Goal: Task Accomplishment & Management: Understand process/instructions

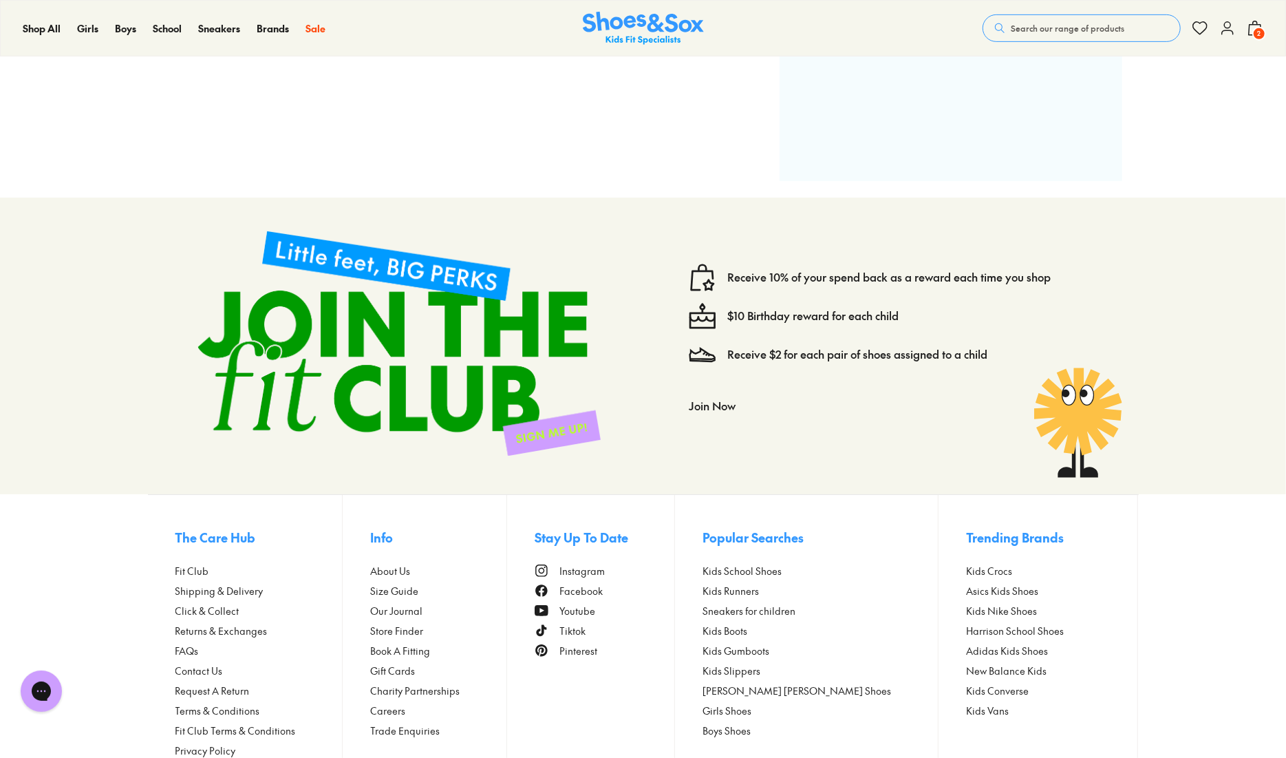
scroll to position [598, 0]
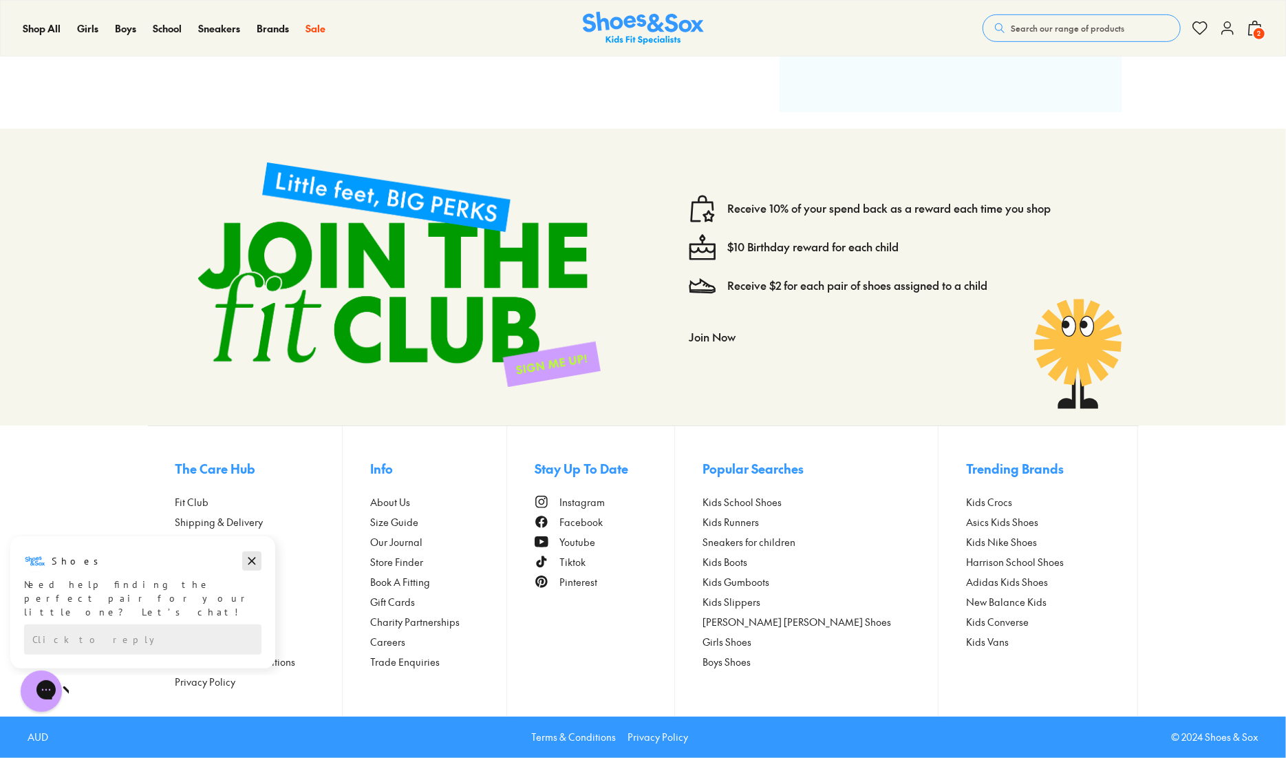
click at [253, 560] on icon "Dismiss campaign" at bounding box center [252, 560] width 14 height 17
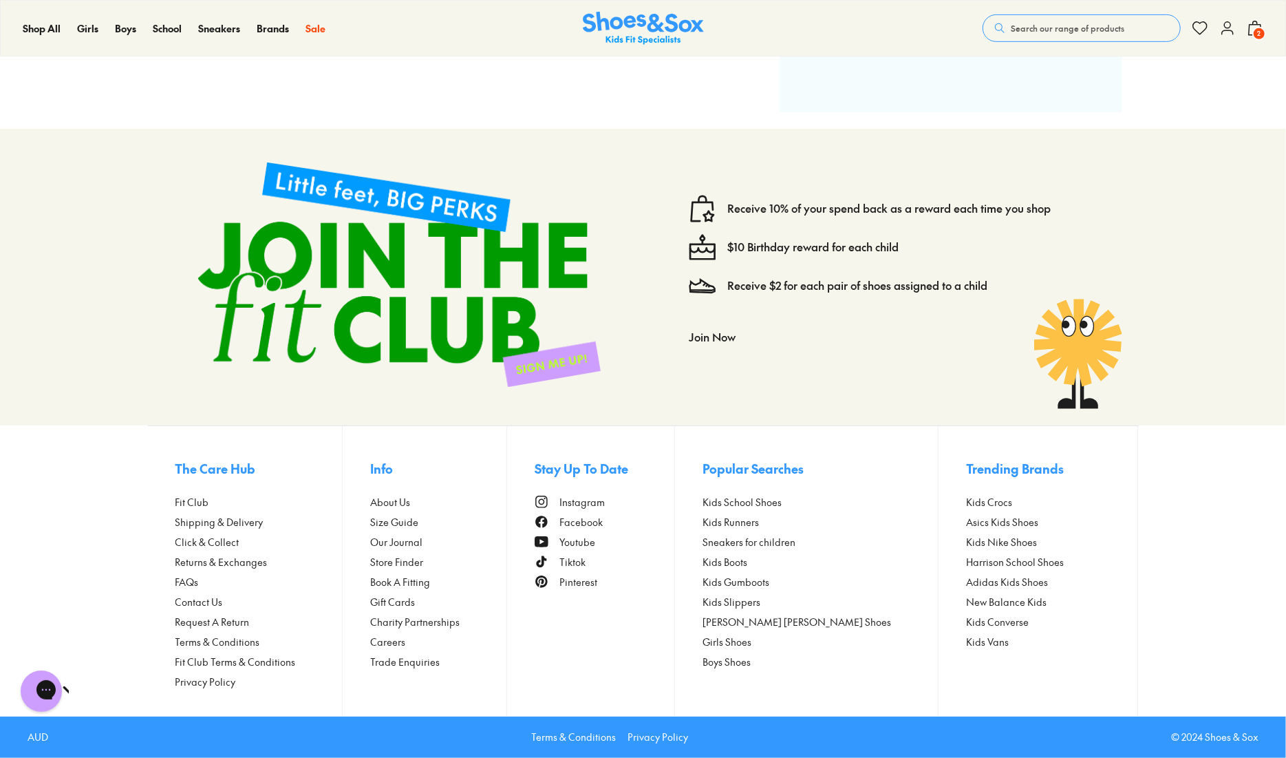
click at [248, 562] on span "Returns & Exchanges" at bounding box center [221, 562] width 92 height 14
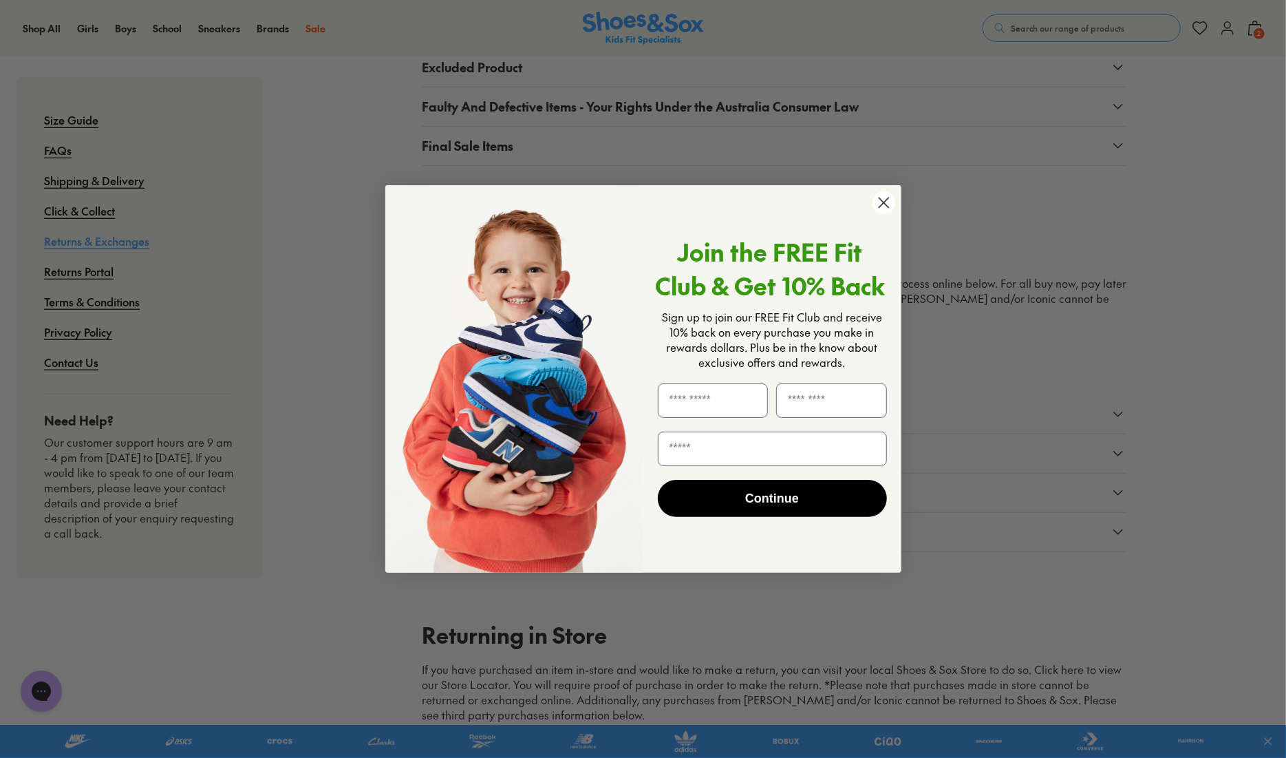
scroll to position [551, 0]
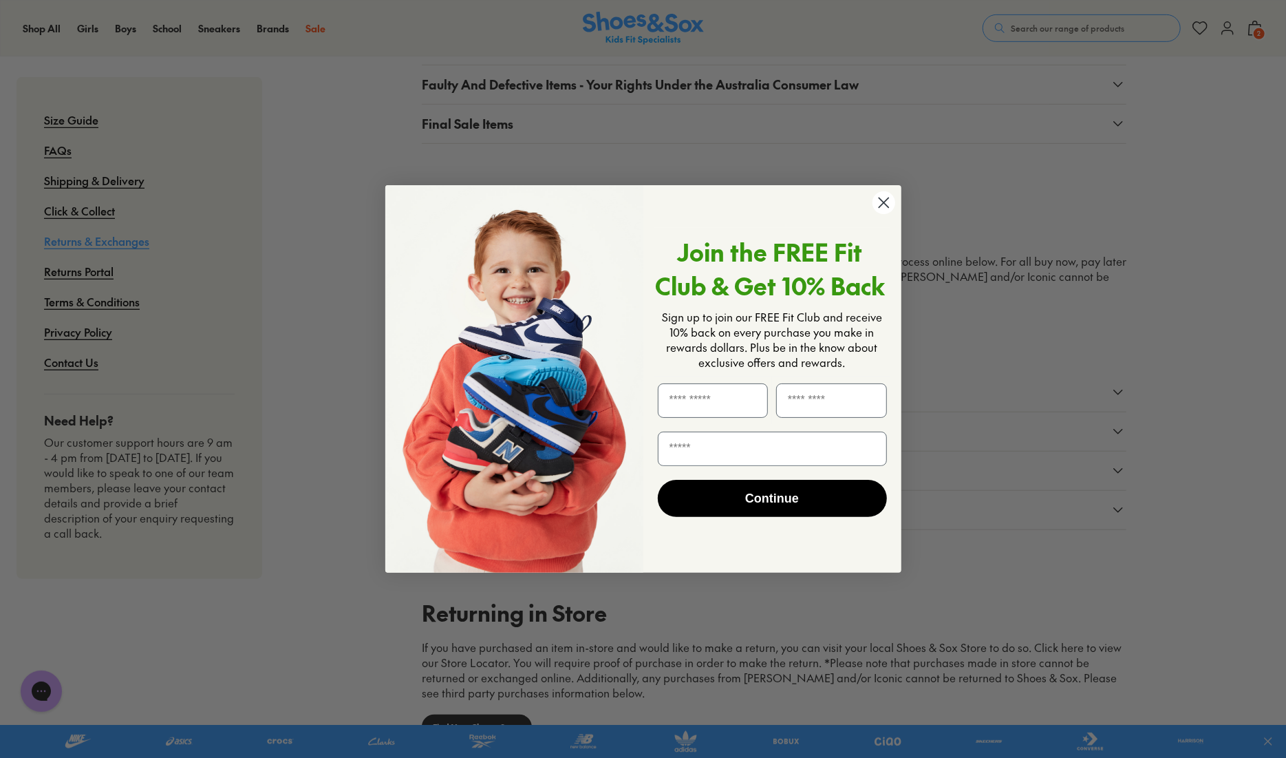
click at [885, 205] on icon "Close dialog" at bounding box center [884, 203] width 10 height 10
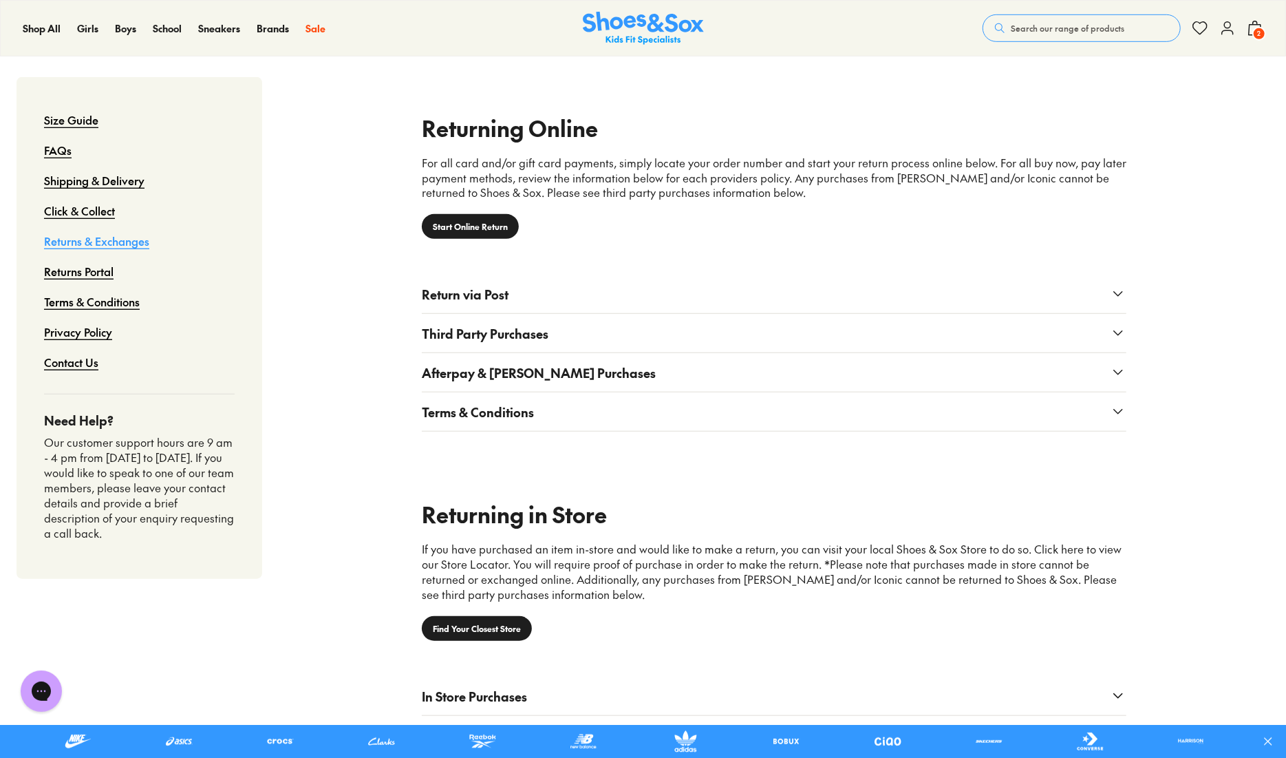
scroll to position [619, 0]
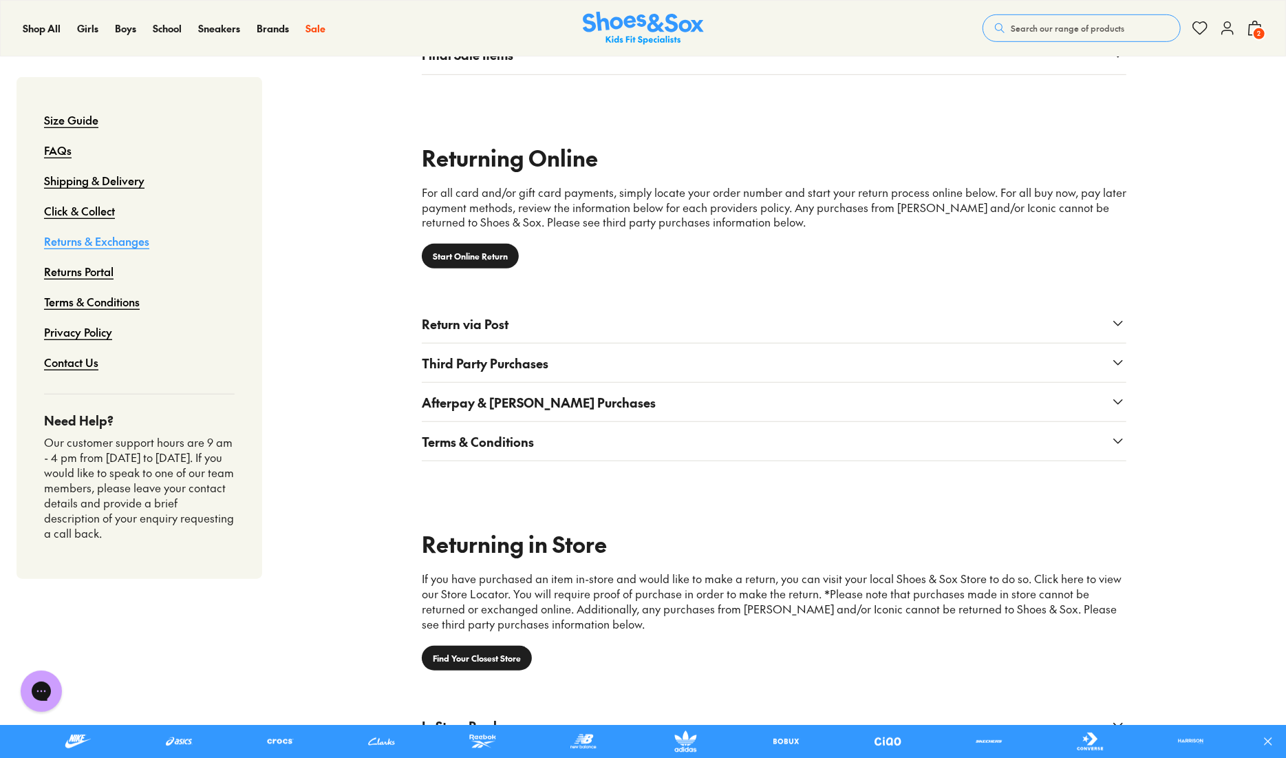
click at [489, 265] on link "Start Online Return" at bounding box center [470, 256] width 97 height 25
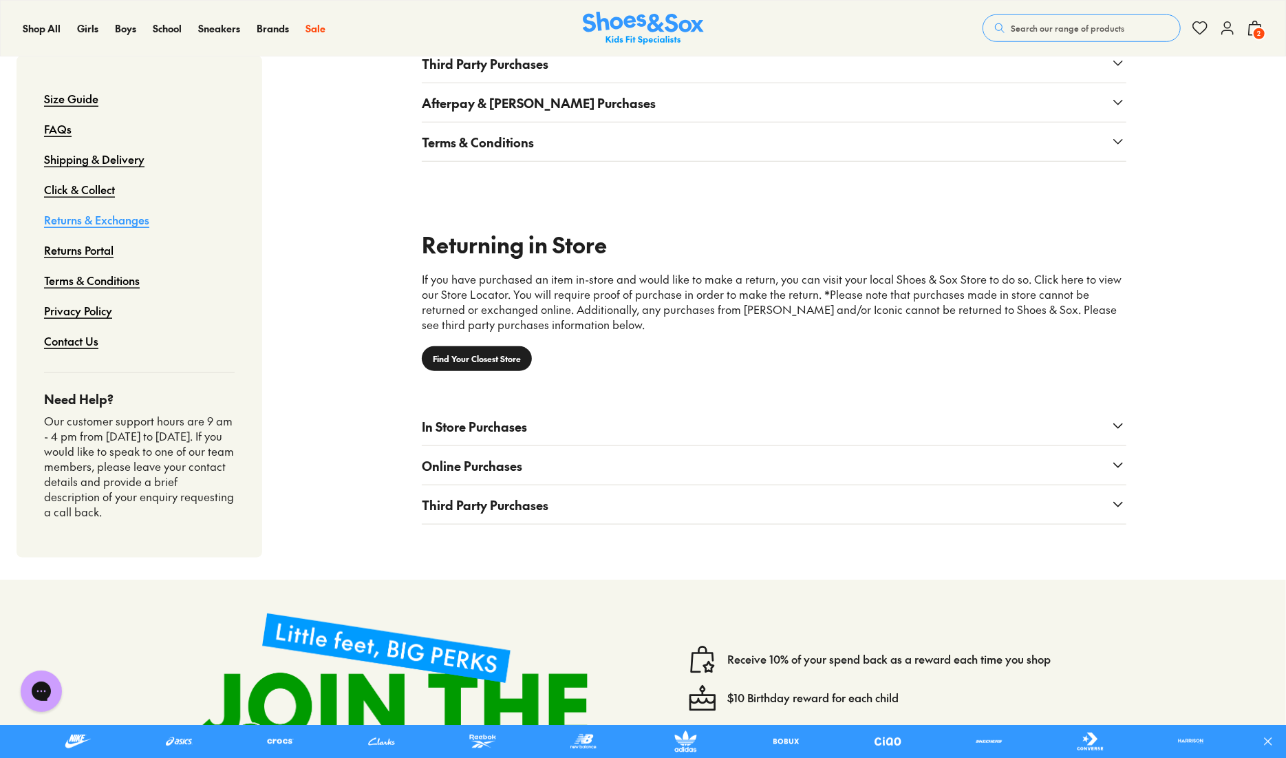
scroll to position [963, 0]
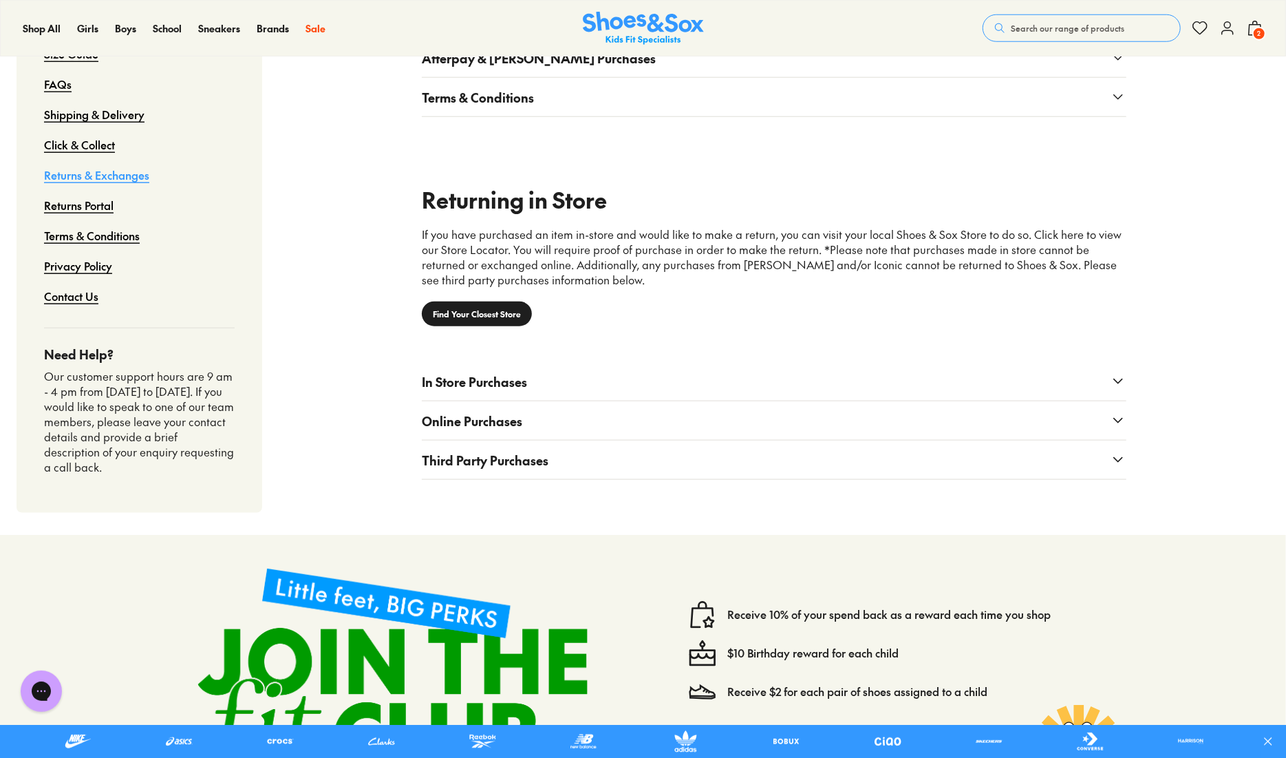
click at [601, 427] on button "Online Purchases" at bounding box center [774, 420] width 705 height 39
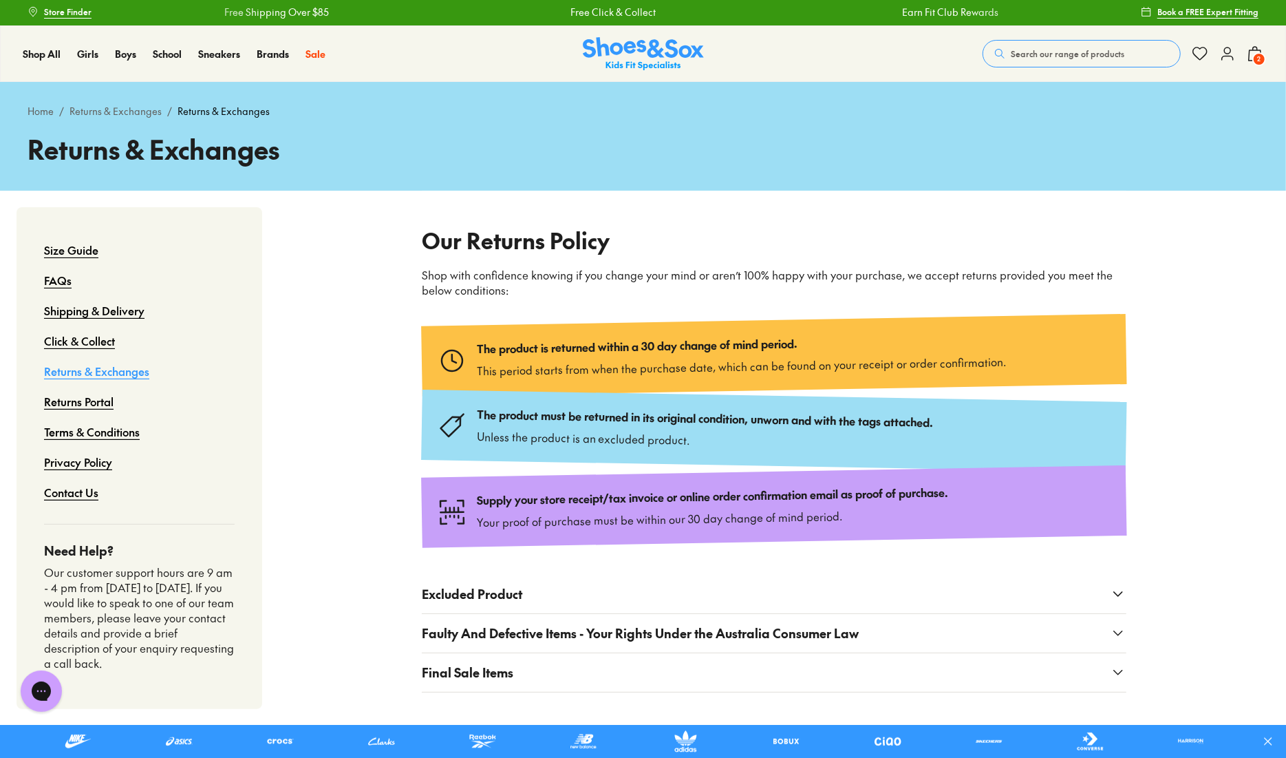
scroll to position [0, 0]
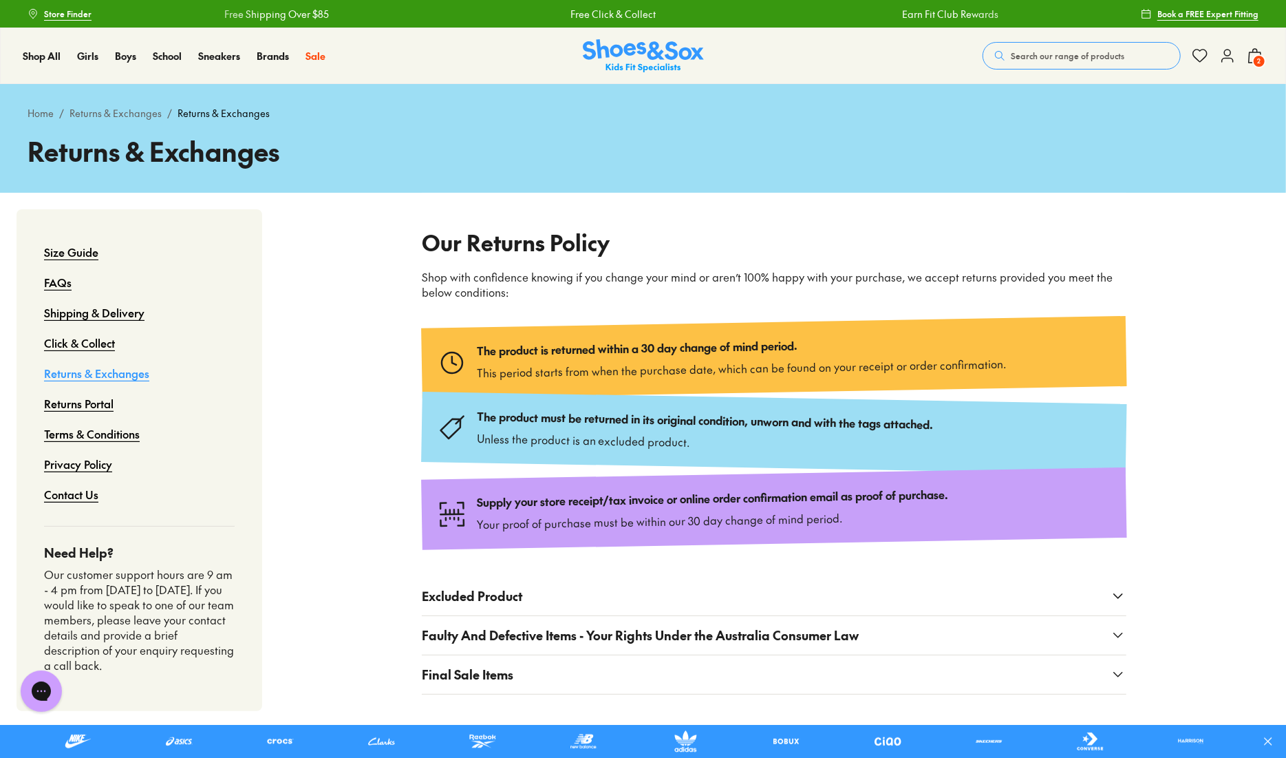
click at [1255, 56] on span "2" at bounding box center [1260, 61] width 14 height 14
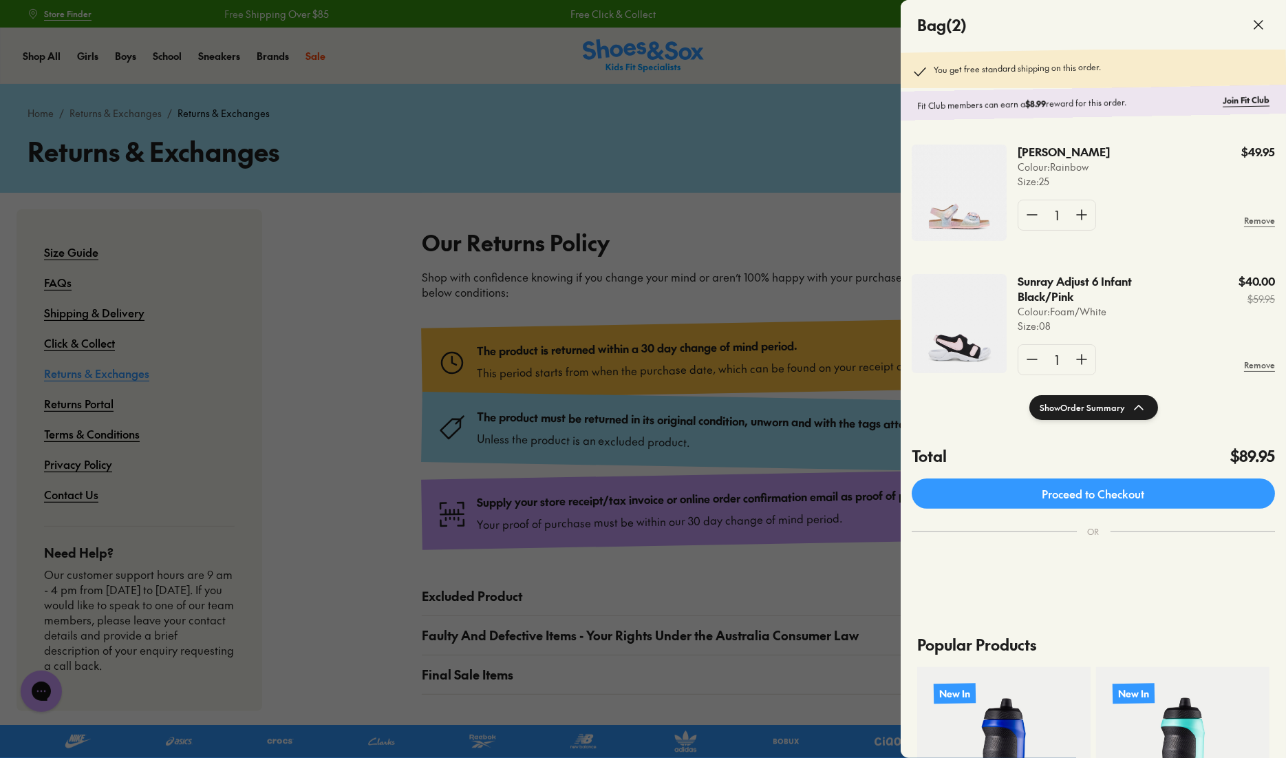
click at [1259, 23] on icon at bounding box center [1258, 25] width 17 height 17
